Goal: Transaction & Acquisition: Purchase product/service

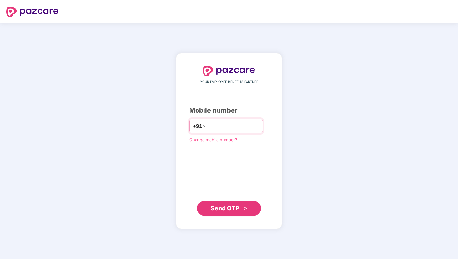
type input "**********"
click at [227, 215] on button "Send OTP" at bounding box center [229, 207] width 64 height 15
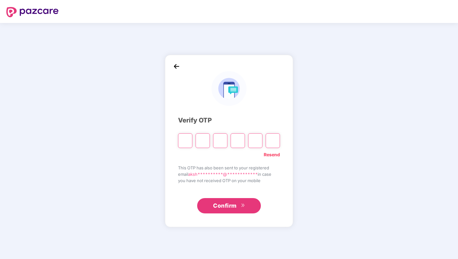
type input "*"
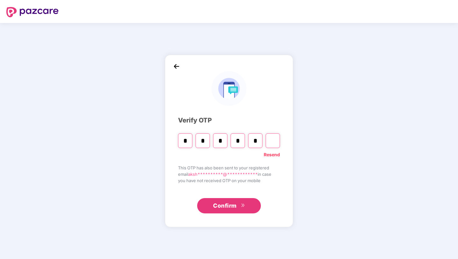
type input "*"
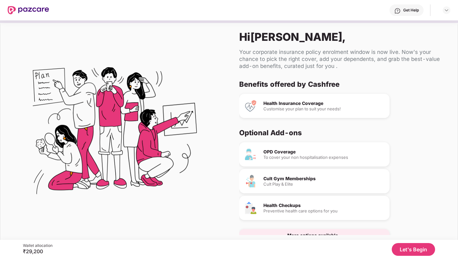
click at [413, 252] on button "Let's Begin" at bounding box center [413, 249] width 43 height 13
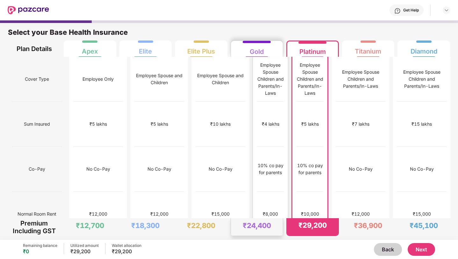
click at [257, 162] on div "10% co pay for parents" at bounding box center [270, 169] width 27 height 14
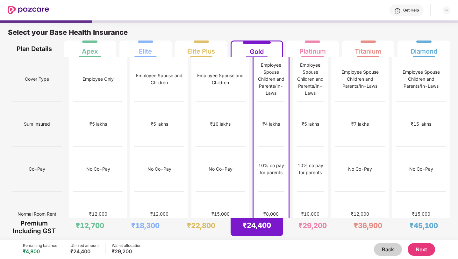
click at [415, 250] on button "Next" at bounding box center [421, 249] width 27 height 13
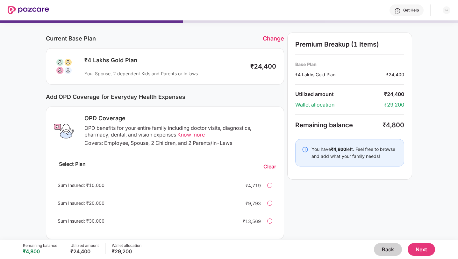
scroll to position [13, 0]
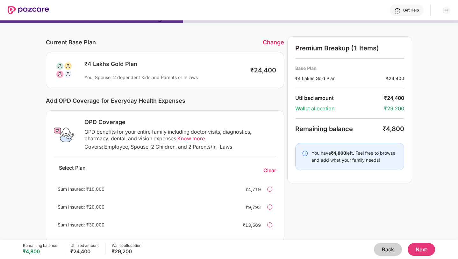
click at [425, 246] on button "Next" at bounding box center [421, 249] width 27 height 13
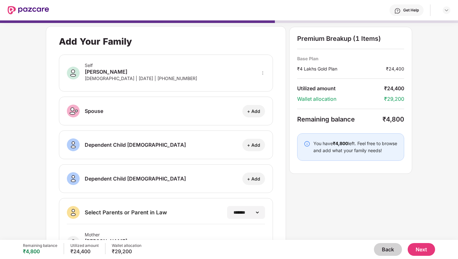
scroll to position [72, 0]
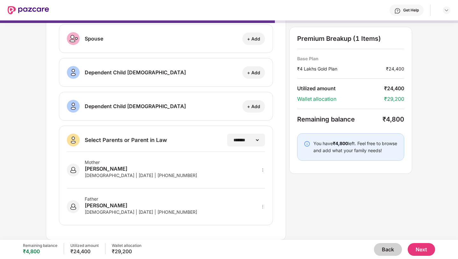
click at [413, 247] on button "Next" at bounding box center [421, 249] width 27 height 13
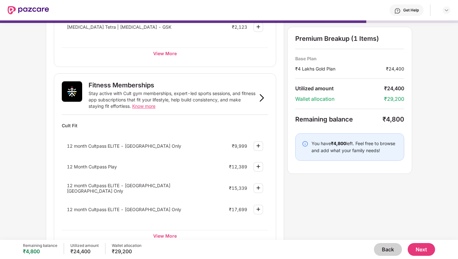
scroll to position [192, 0]
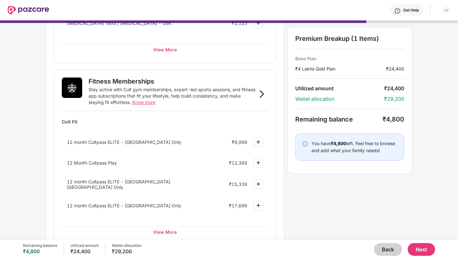
click at [384, 244] on button "Back" at bounding box center [388, 249] width 28 height 13
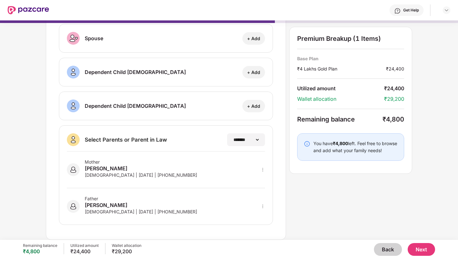
scroll to position [72, 0]
click at [384, 244] on button "Back" at bounding box center [388, 249] width 28 height 13
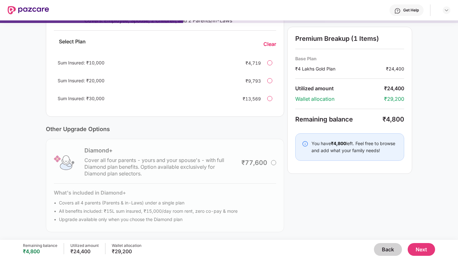
click at [384, 244] on button "Back" at bounding box center [388, 249] width 28 height 13
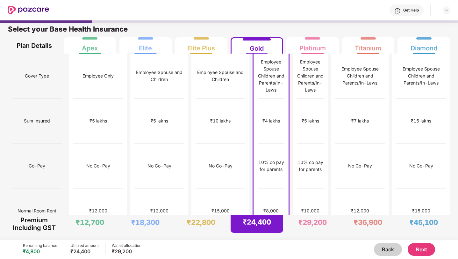
scroll to position [3, 0]
click at [162, 100] on div "₹5 lakhs" at bounding box center [159, 120] width 50 height 45
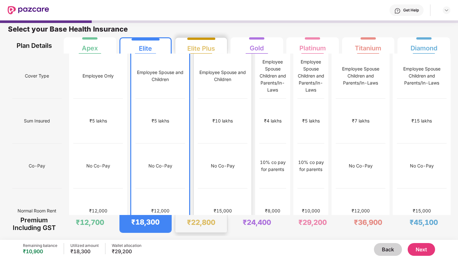
click at [198, 110] on div "₹10 lakhs" at bounding box center [223, 120] width 50 height 45
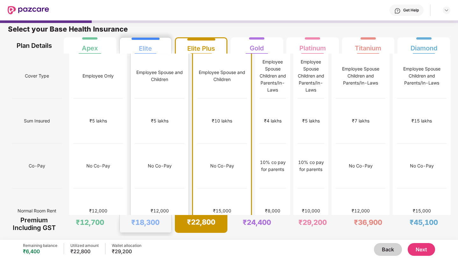
click at [154, 107] on div "₹5 lakhs" at bounding box center [160, 120] width 50 height 45
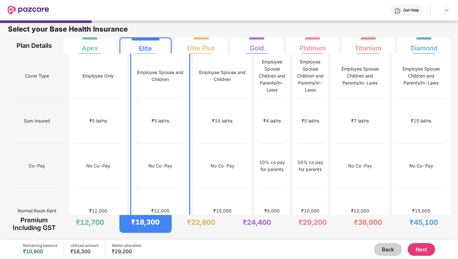
click at [419, 247] on button "Next" at bounding box center [421, 249] width 27 height 13
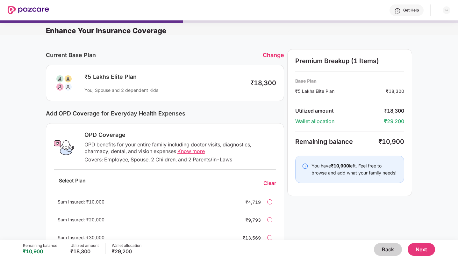
click at [421, 248] on button "Next" at bounding box center [421, 249] width 27 height 13
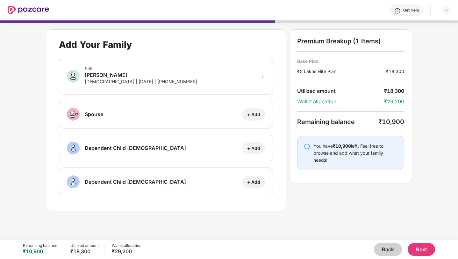
click at [424, 246] on button "Next" at bounding box center [421, 249] width 27 height 13
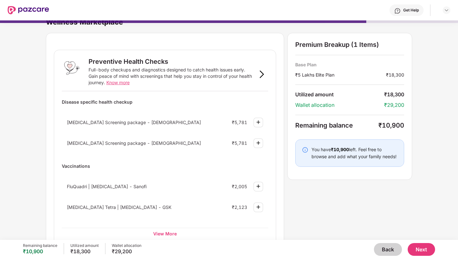
scroll to position [11, 0]
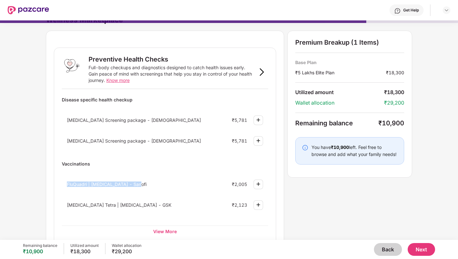
drag, startPoint x: 66, startPoint y: 183, endPoint x: 142, endPoint y: 184, distance: 76.1
click at [142, 184] on div "FluQuadri | [MEDICAL_DATA] - Sanofi ₹2,005" at bounding box center [165, 184] width 206 height 17
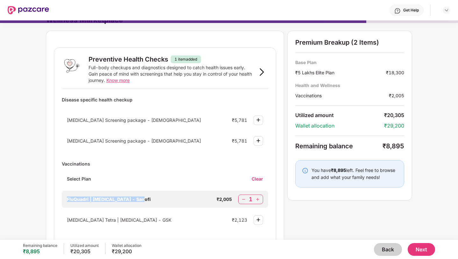
copy span "FluQuadri | [MEDICAL_DATA] - Sanofi"
click at [245, 199] on img at bounding box center [244, 199] width 6 height 6
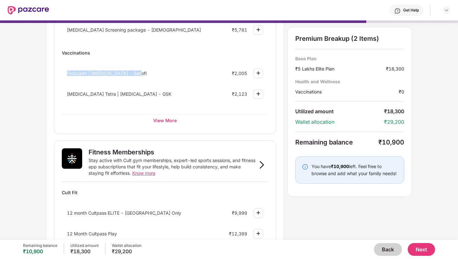
scroll to position [122, 0]
click at [169, 121] on div "View More" at bounding box center [165, 119] width 206 height 11
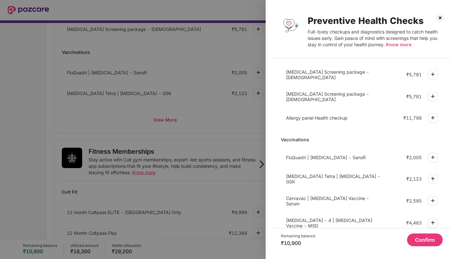
scroll to position [171, 0]
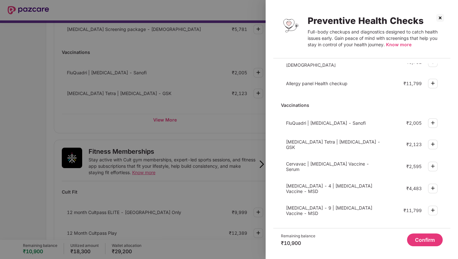
click at [439, 16] on img at bounding box center [440, 18] width 10 height 10
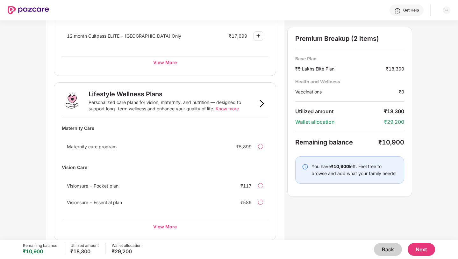
scroll to position [369, 0]
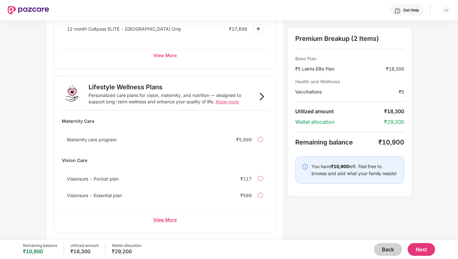
click at [166, 219] on div "View More" at bounding box center [165, 218] width 206 height 11
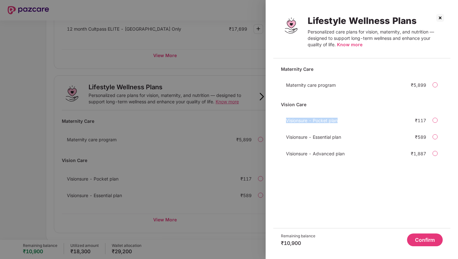
drag, startPoint x: 285, startPoint y: 121, endPoint x: 339, endPoint y: 120, distance: 53.2
click at [339, 120] on div "Visionsure - Pocket plan ₹117" at bounding box center [362, 120] width 162 height 13
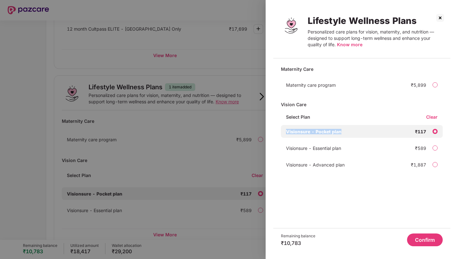
copy span "Visionsure - Pocket plan"
click at [440, 17] on img at bounding box center [440, 18] width 10 height 10
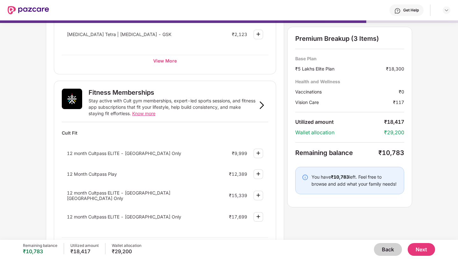
scroll to position [185, 0]
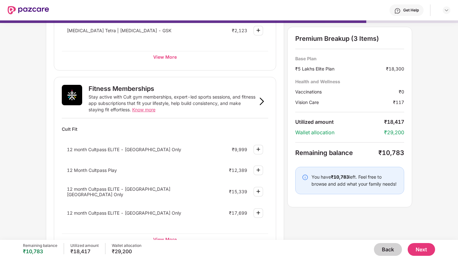
click at [184, 147] on div "12 month Cultpass ELITE - [GEOGRAPHIC_DATA] Only" at bounding box center [137, 149] width 140 height 5
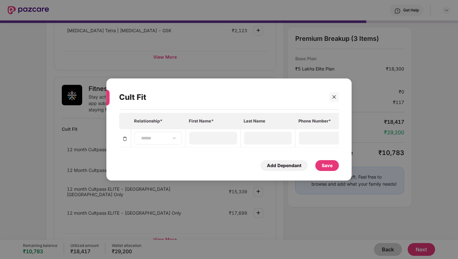
click at [172, 142] on div "**********" at bounding box center [158, 138] width 48 height 13
click at [172, 140] on select "**********" at bounding box center [158, 137] width 37 height 5
click at [336, 96] on icon "close" at bounding box center [334, 97] width 4 height 4
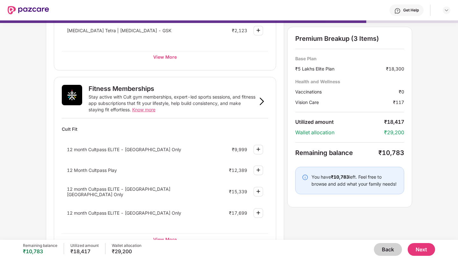
click at [259, 145] on div at bounding box center [259, 150] width 10 height 10
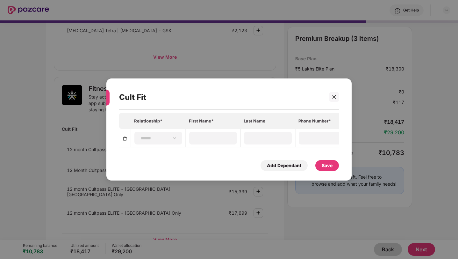
click at [165, 145] on td "**********" at bounding box center [158, 138] width 55 height 18
click at [164, 142] on div "**********" at bounding box center [158, 138] width 48 height 13
click at [167, 137] on select "**********" at bounding box center [158, 137] width 37 height 5
select select "****"
type input "*******"
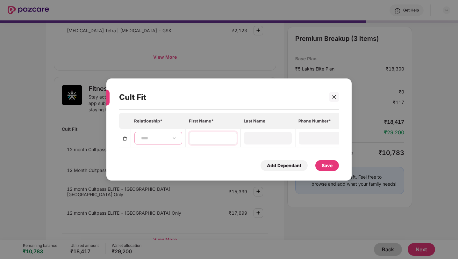
type input "******"
type input "**********"
click at [331, 166] on div "Save" at bounding box center [327, 165] width 11 height 7
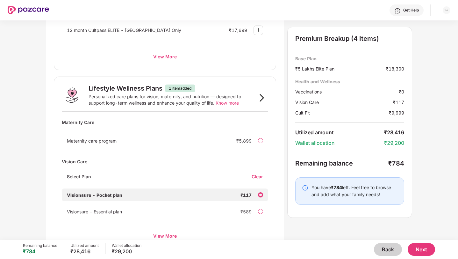
scroll to position [413, 0]
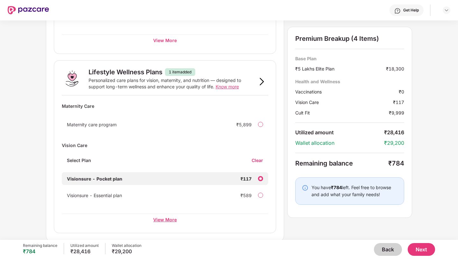
click at [159, 219] on div "View More" at bounding box center [165, 218] width 206 height 11
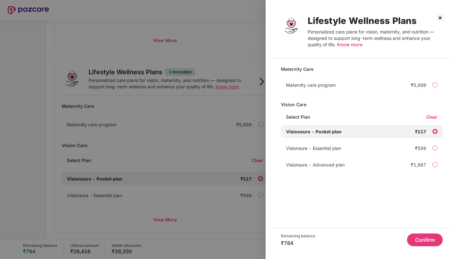
click at [432, 145] on div "Visionsure - Essential plan ₹589" at bounding box center [362, 147] width 162 height 13
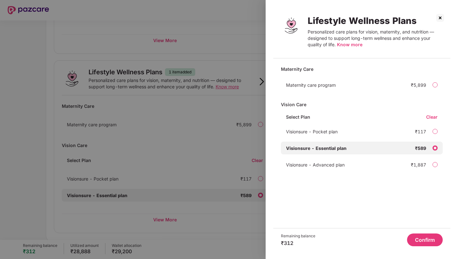
click at [426, 238] on button "Confirm" at bounding box center [425, 239] width 36 height 13
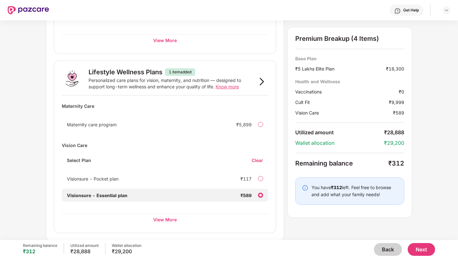
click at [410, 241] on div "Remaining balance ₹312 Utilized amount ₹28,888 Wallet allocation ₹29,200 Back N…" at bounding box center [229, 249] width 412 height 19
click at [412, 242] on div "Remaining balance ₹312 Utilized amount ₹28,888 Wallet allocation ₹29,200 Back N…" at bounding box center [229, 249] width 412 height 19
click at [414, 245] on button "Next" at bounding box center [421, 249] width 27 height 13
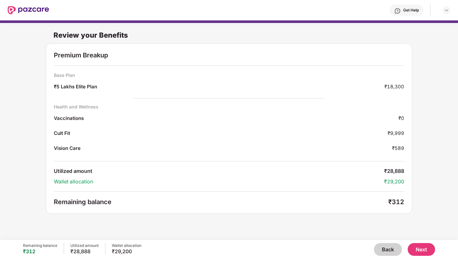
click at [397, 250] on button "Back" at bounding box center [388, 249] width 28 height 13
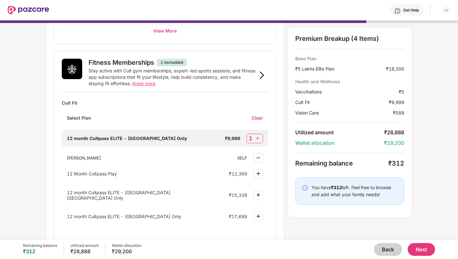
scroll to position [213, 0]
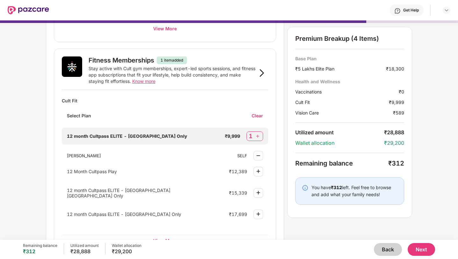
click at [235, 172] on div "₹12,389" at bounding box center [238, 171] width 18 height 5
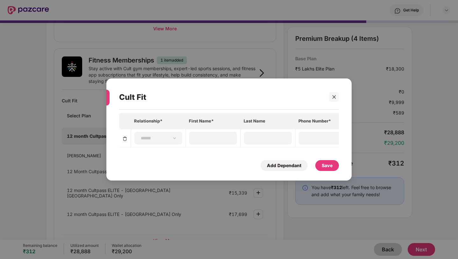
click at [330, 104] on div "Cult Fit" at bounding box center [229, 97] width 220 height 25
click at [330, 101] on div at bounding box center [334, 97] width 10 height 10
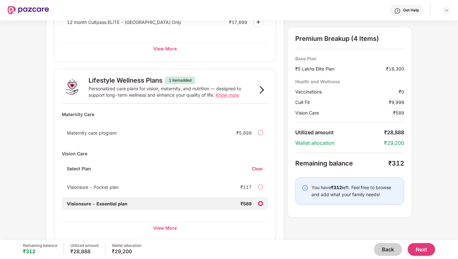
scroll to position [413, 0]
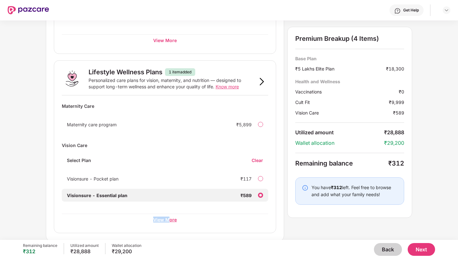
click at [168, 215] on div "View More" at bounding box center [165, 218] width 206 height 11
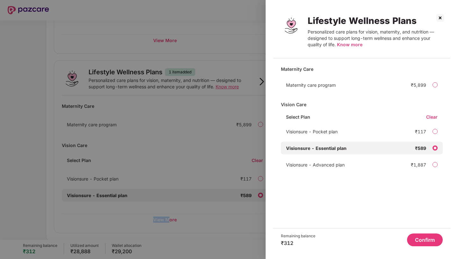
click at [421, 236] on button "Confirm" at bounding box center [425, 239] width 36 height 13
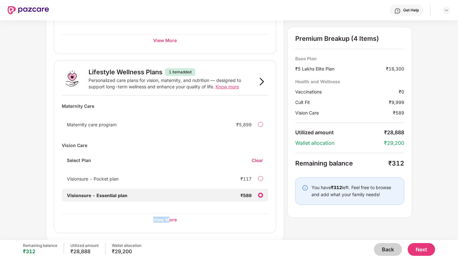
click at [417, 248] on button "Next" at bounding box center [421, 249] width 27 height 13
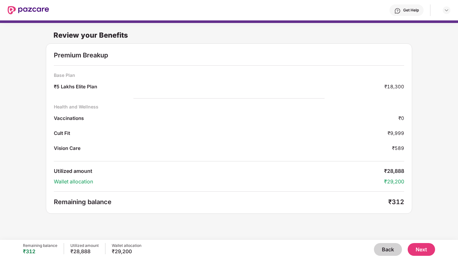
click at [420, 250] on button "Next" at bounding box center [421, 249] width 27 height 13
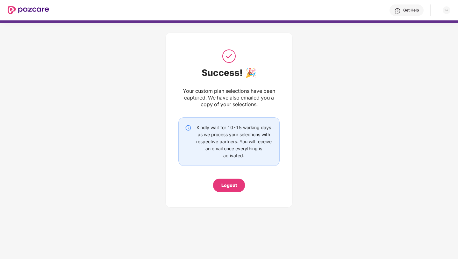
click at [226, 184] on div "Logout" at bounding box center [229, 185] width 16 height 7
